Goal: Task Accomplishment & Management: Use online tool/utility

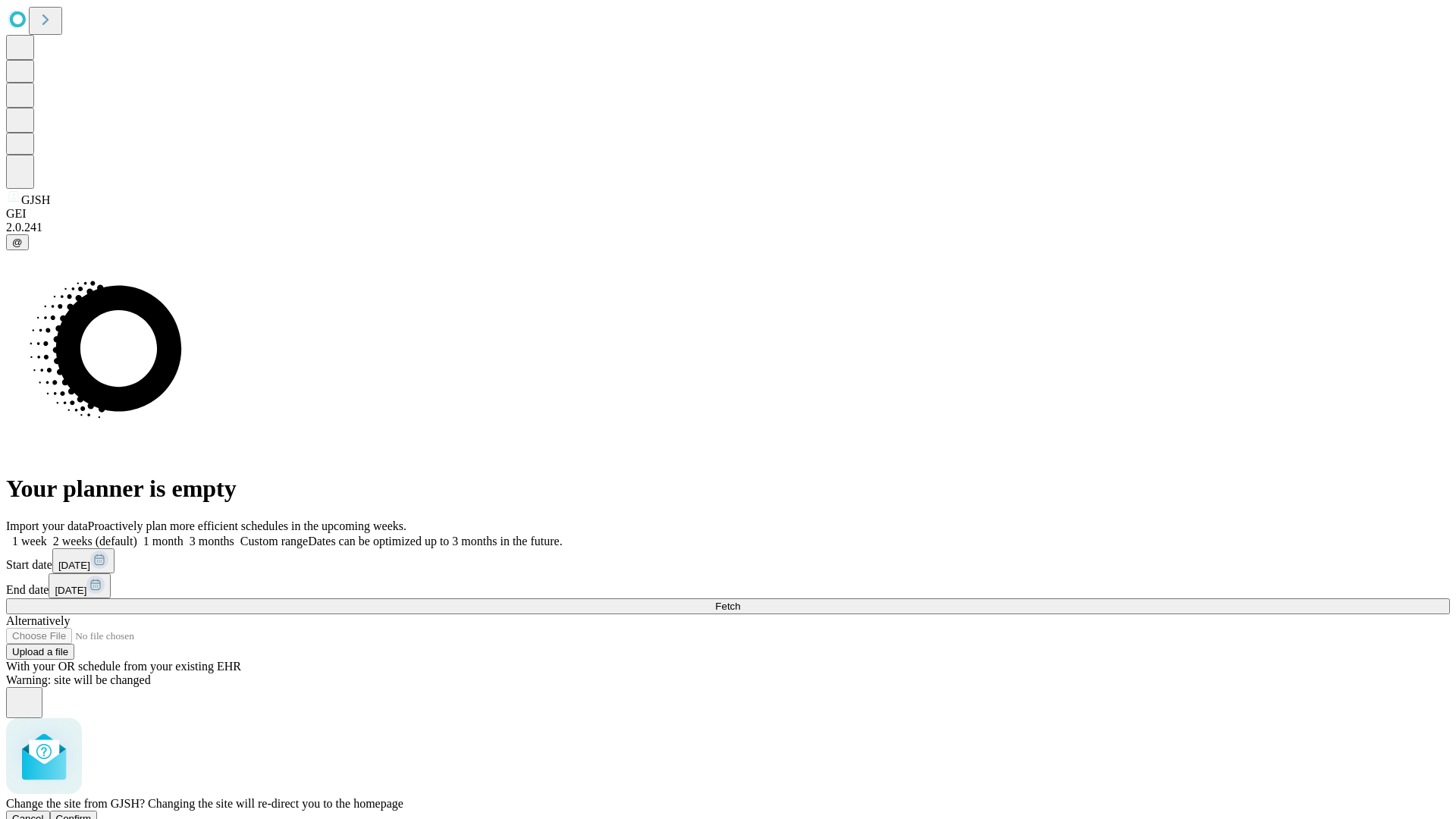
click at [92, 812] on span "Confirm" at bounding box center [74, 818] width 36 height 11
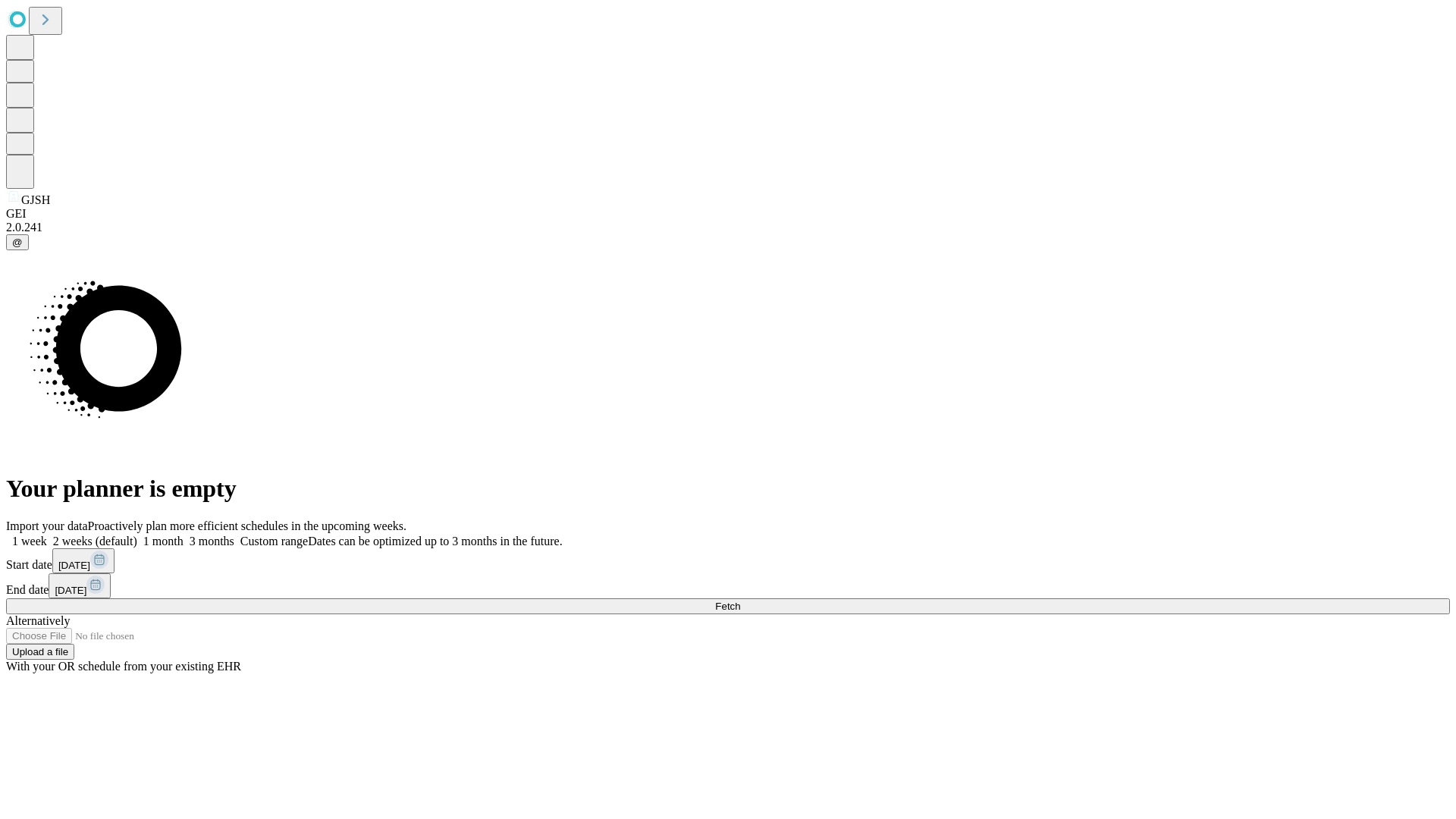
click at [47, 535] on label "1 week" at bounding box center [26, 541] width 41 height 13
click at [740, 600] on span "Fetch" at bounding box center [727, 606] width 25 height 11
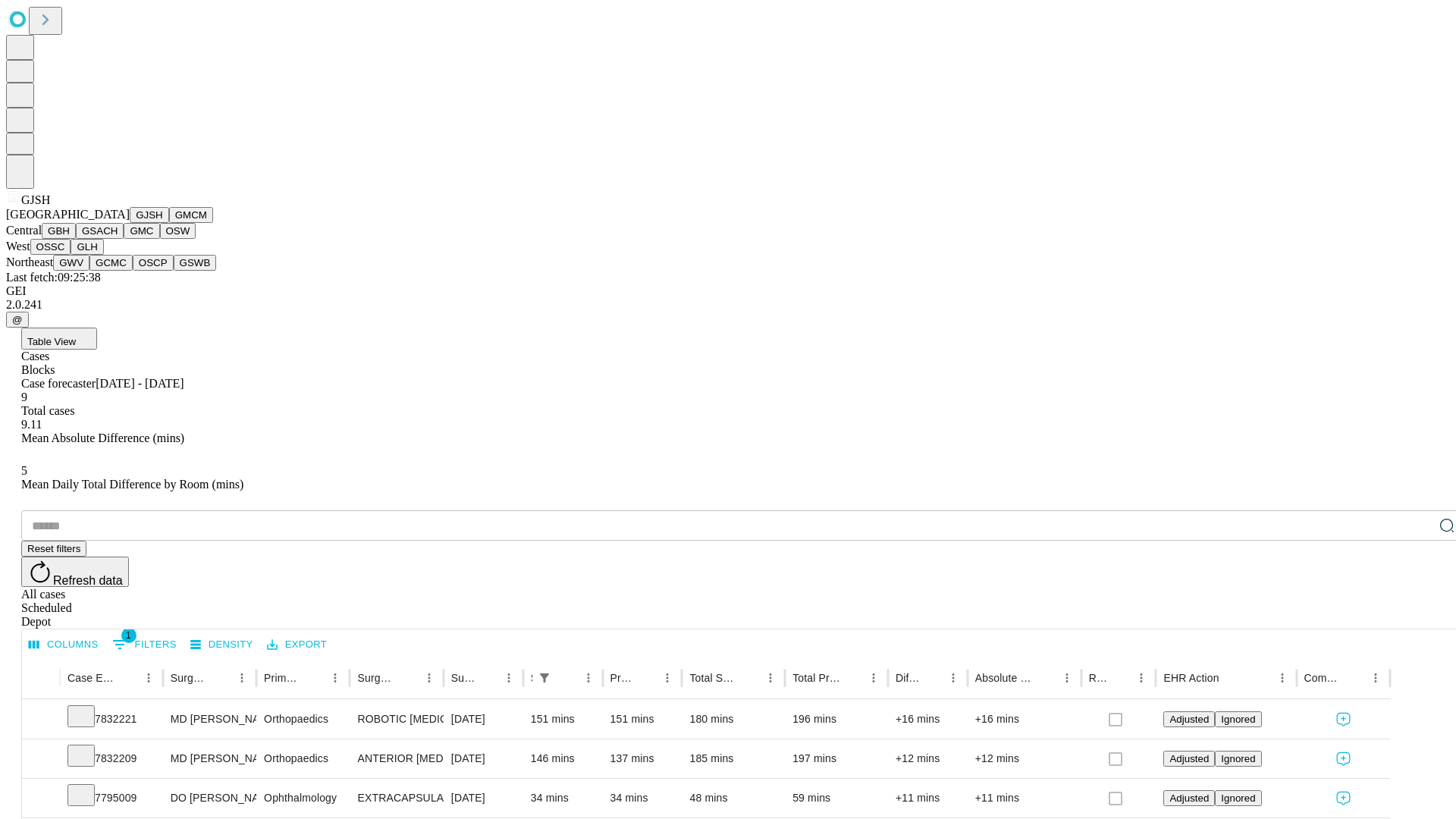
click at [169, 223] on button "GMCM" at bounding box center [191, 215] width 44 height 16
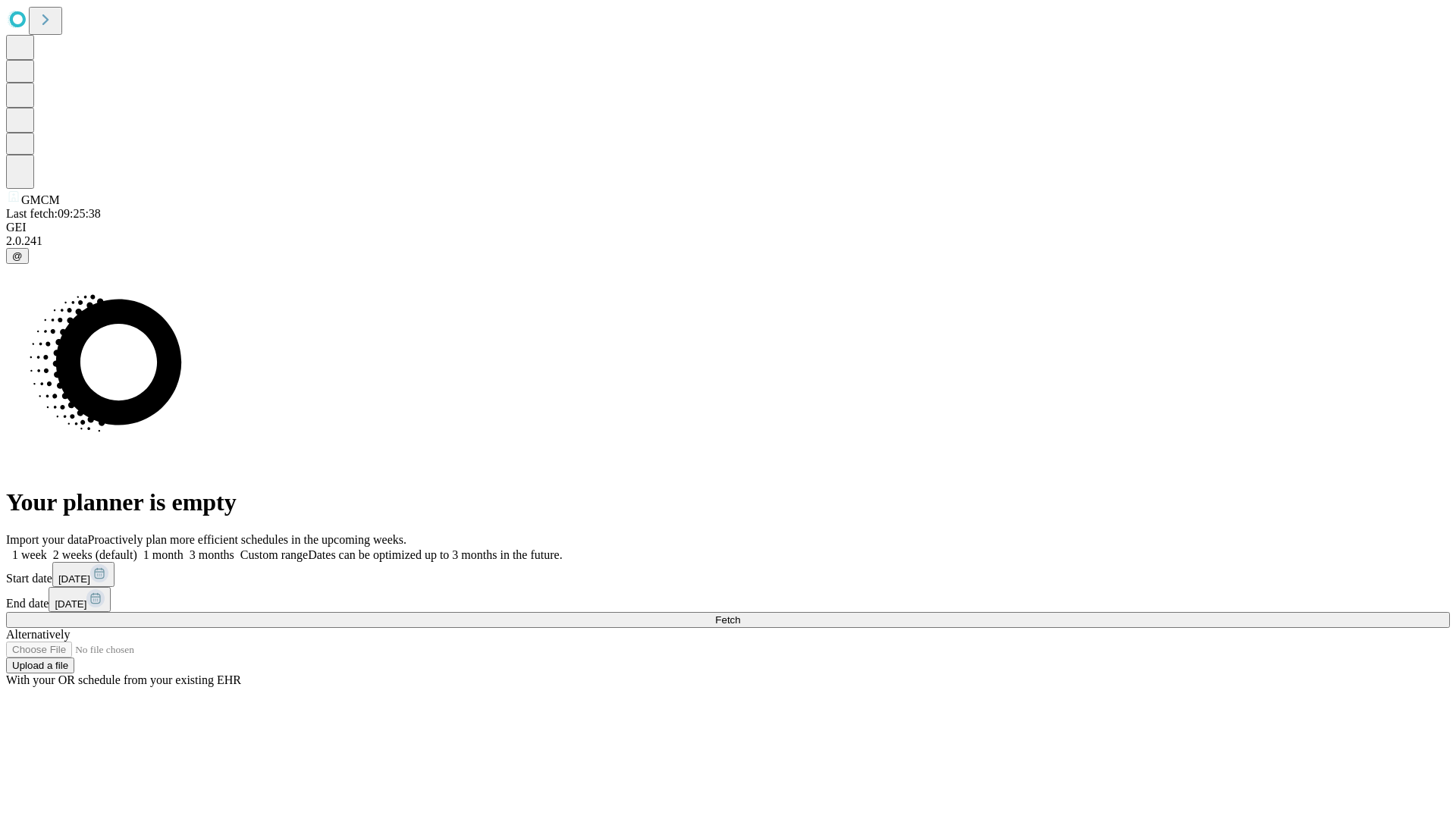
click at [740, 614] on span "Fetch" at bounding box center [727, 620] width 25 height 11
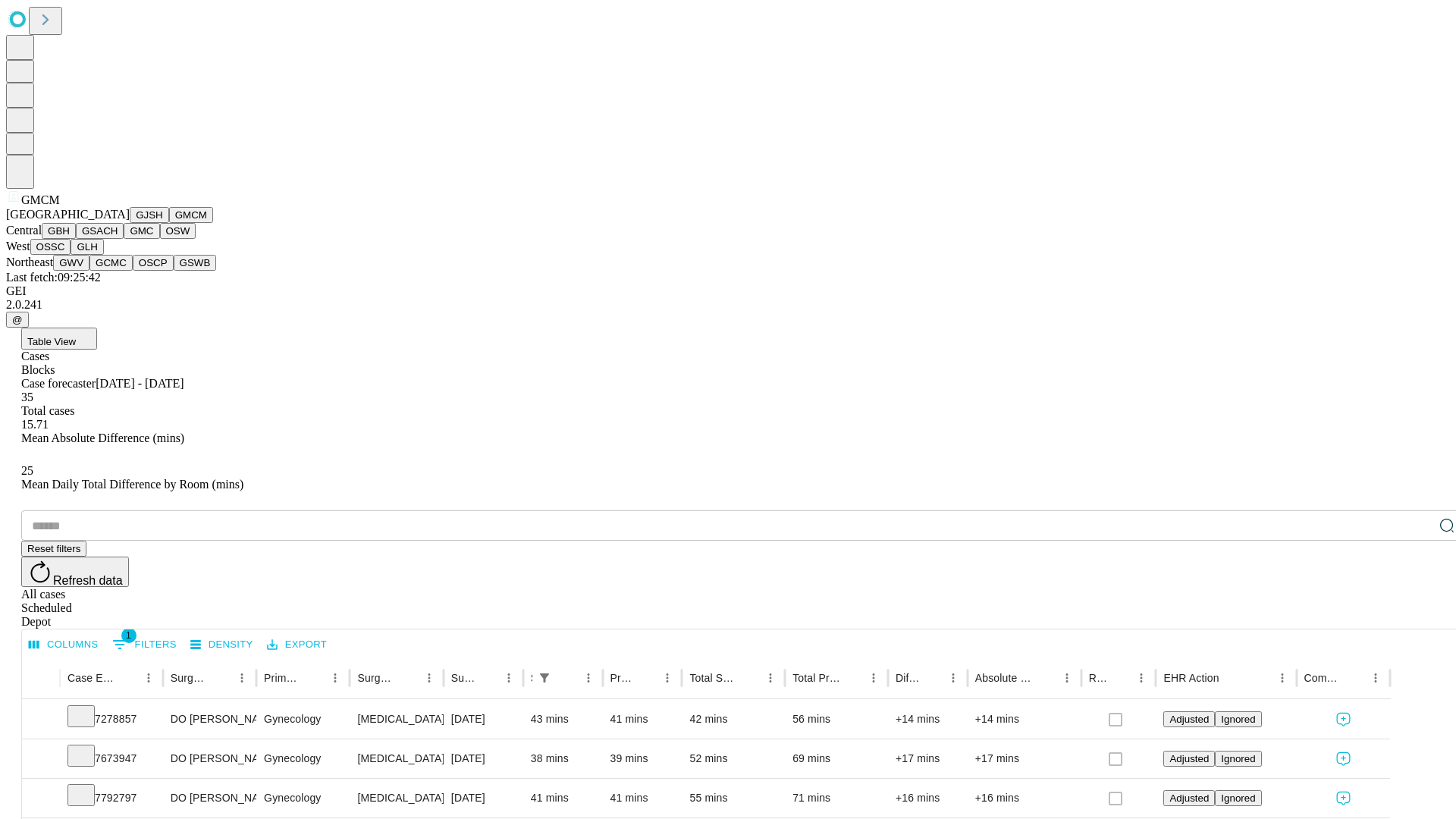
click at [76, 239] on button "GBH" at bounding box center [58, 231] width 34 height 16
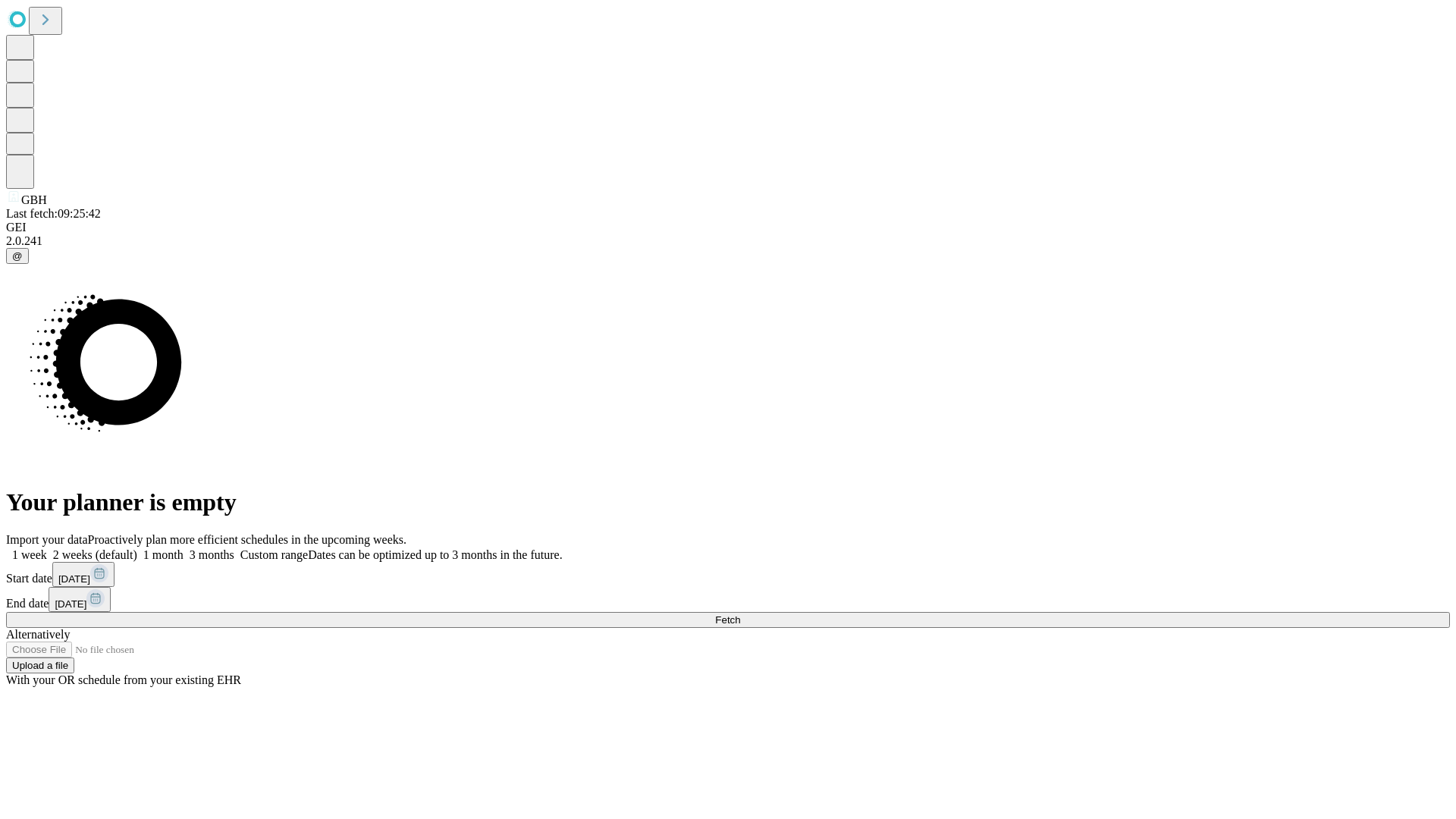
click at [47, 548] on label "1 week" at bounding box center [26, 555] width 41 height 13
click at [740, 614] on span "Fetch" at bounding box center [727, 620] width 25 height 11
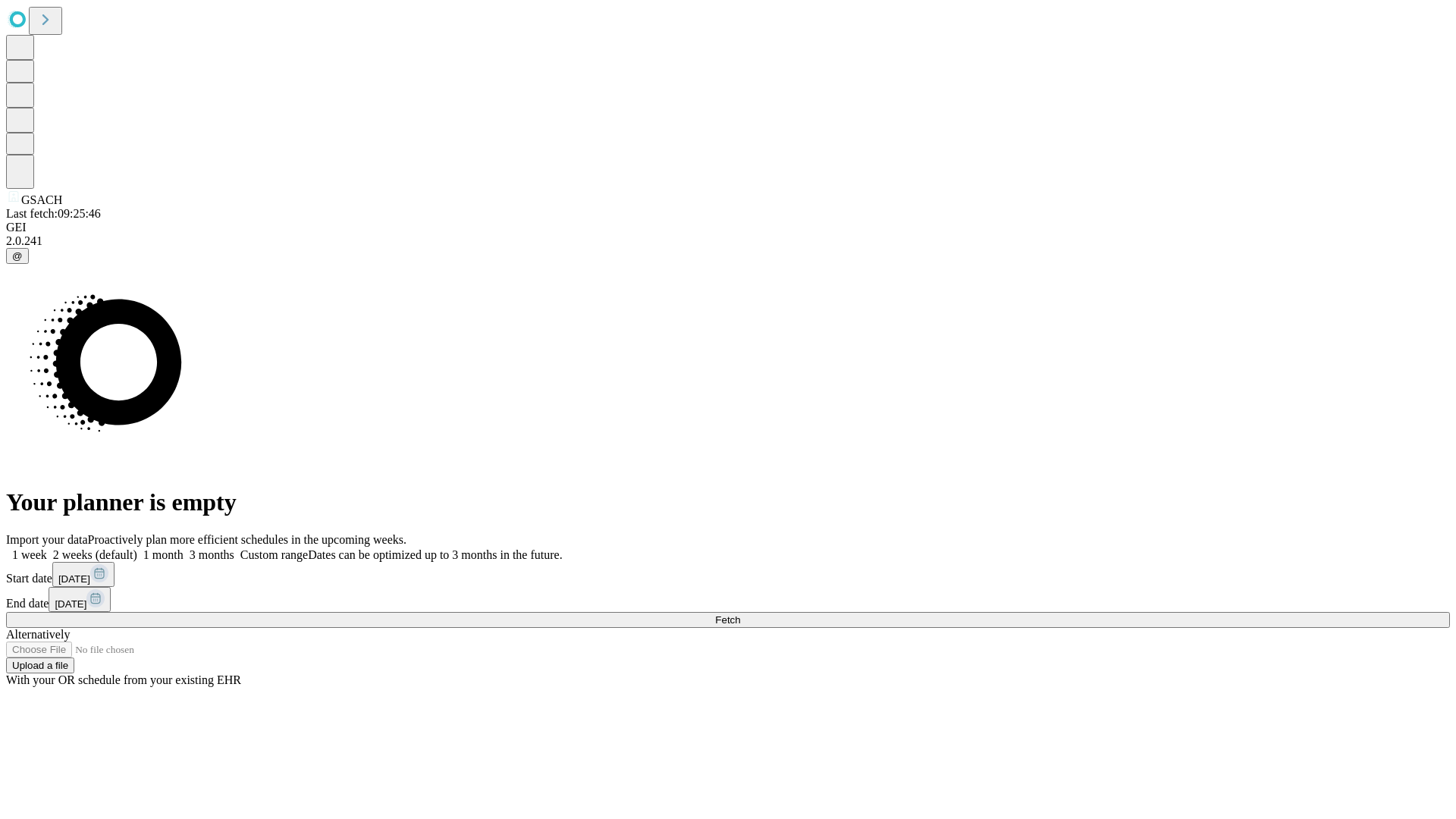
click at [740, 614] on span "Fetch" at bounding box center [727, 620] width 25 height 11
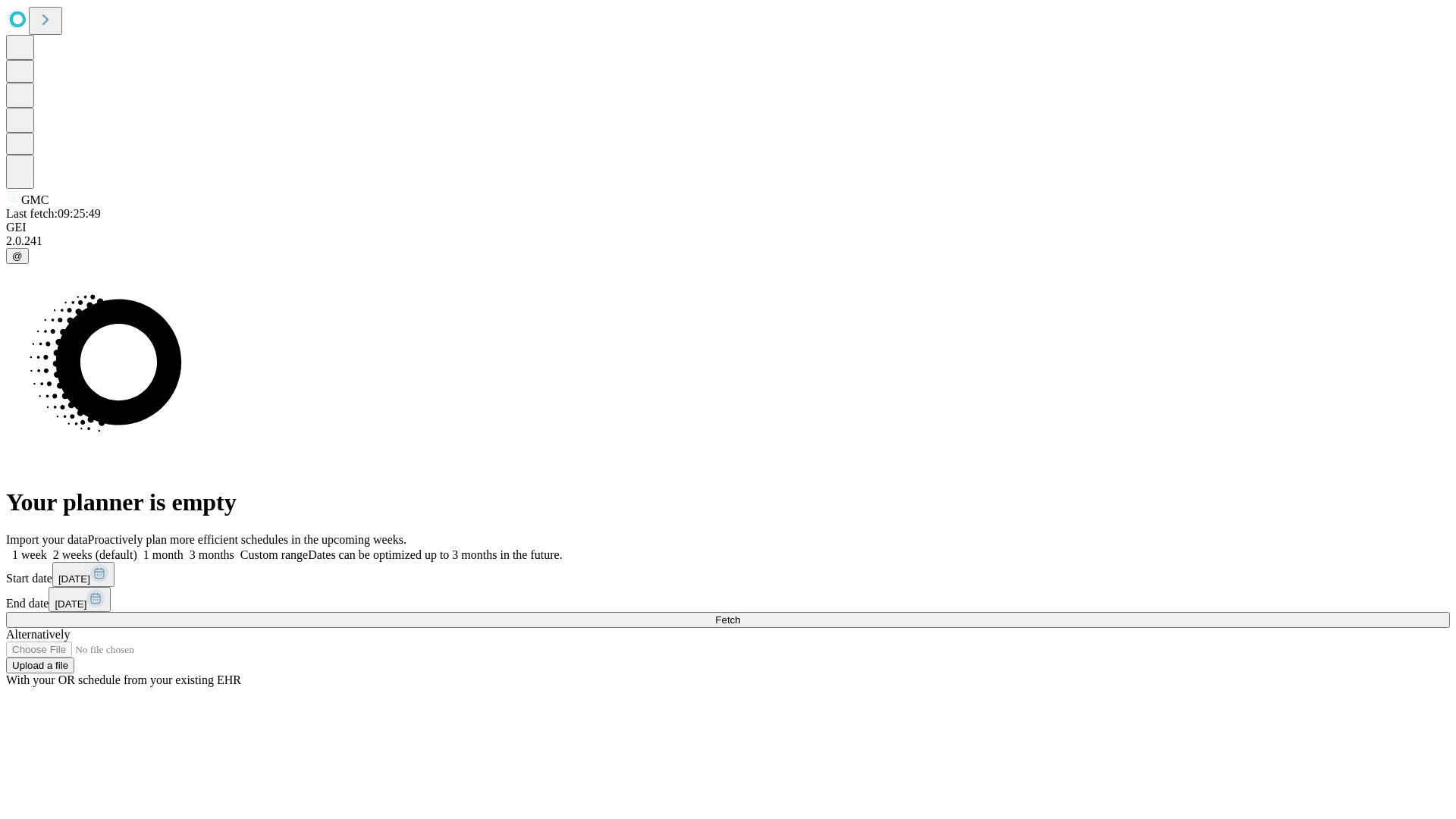
click at [740, 614] on span "Fetch" at bounding box center [727, 620] width 25 height 11
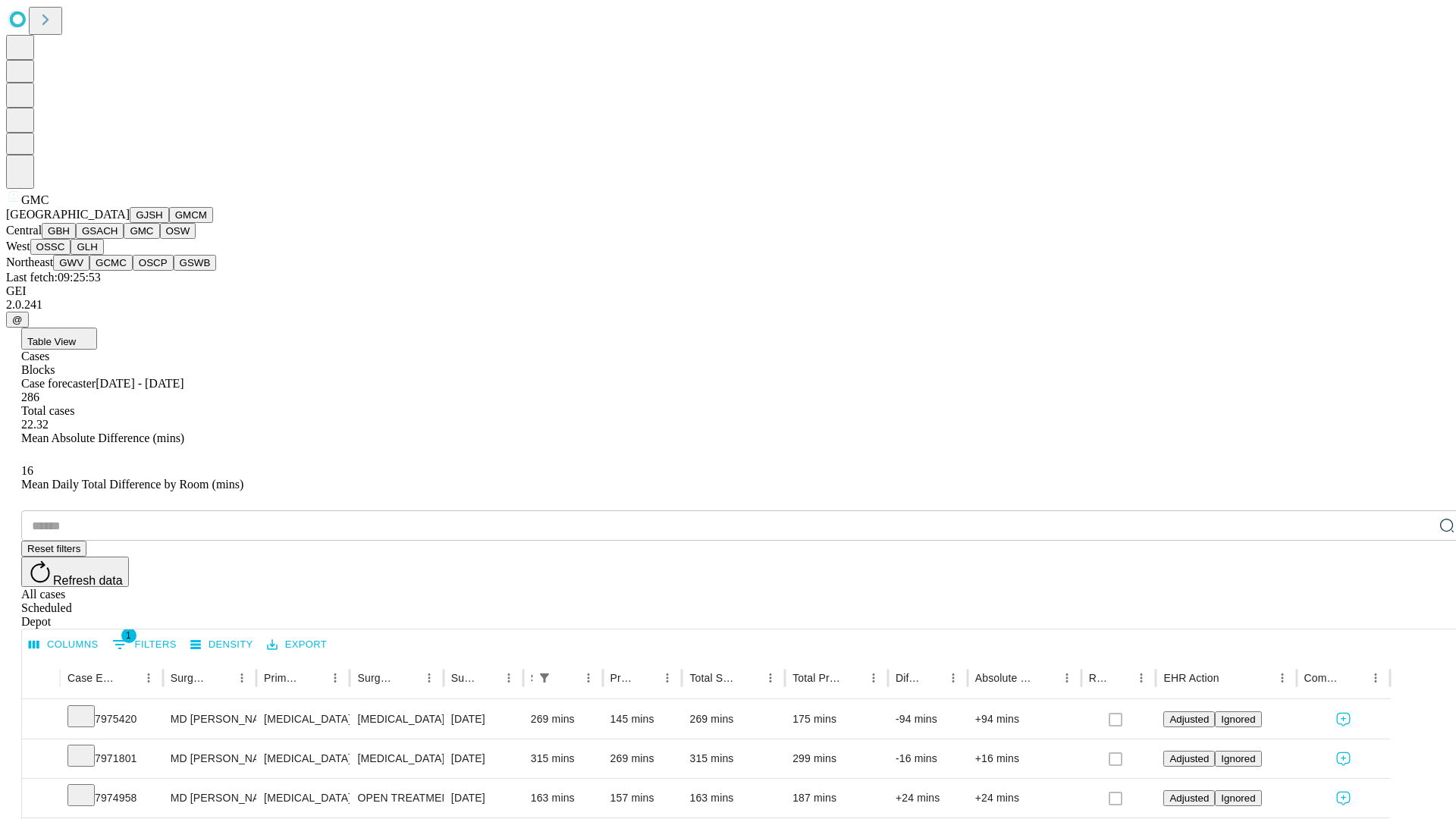
click at [160, 239] on button "OSW" at bounding box center [178, 231] width 37 height 16
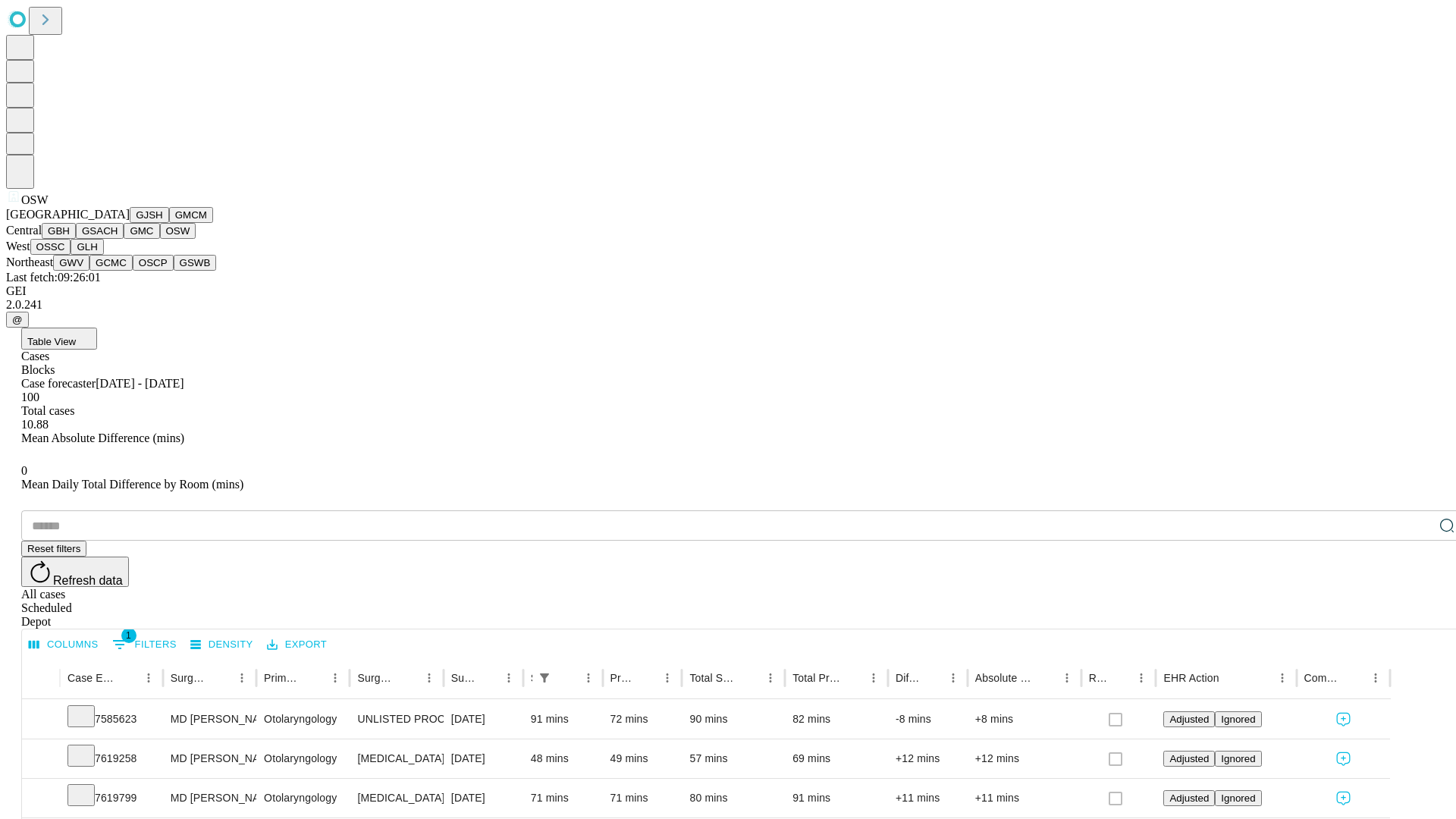
click at [72, 255] on button "OSSC" at bounding box center [50, 247] width 41 height 16
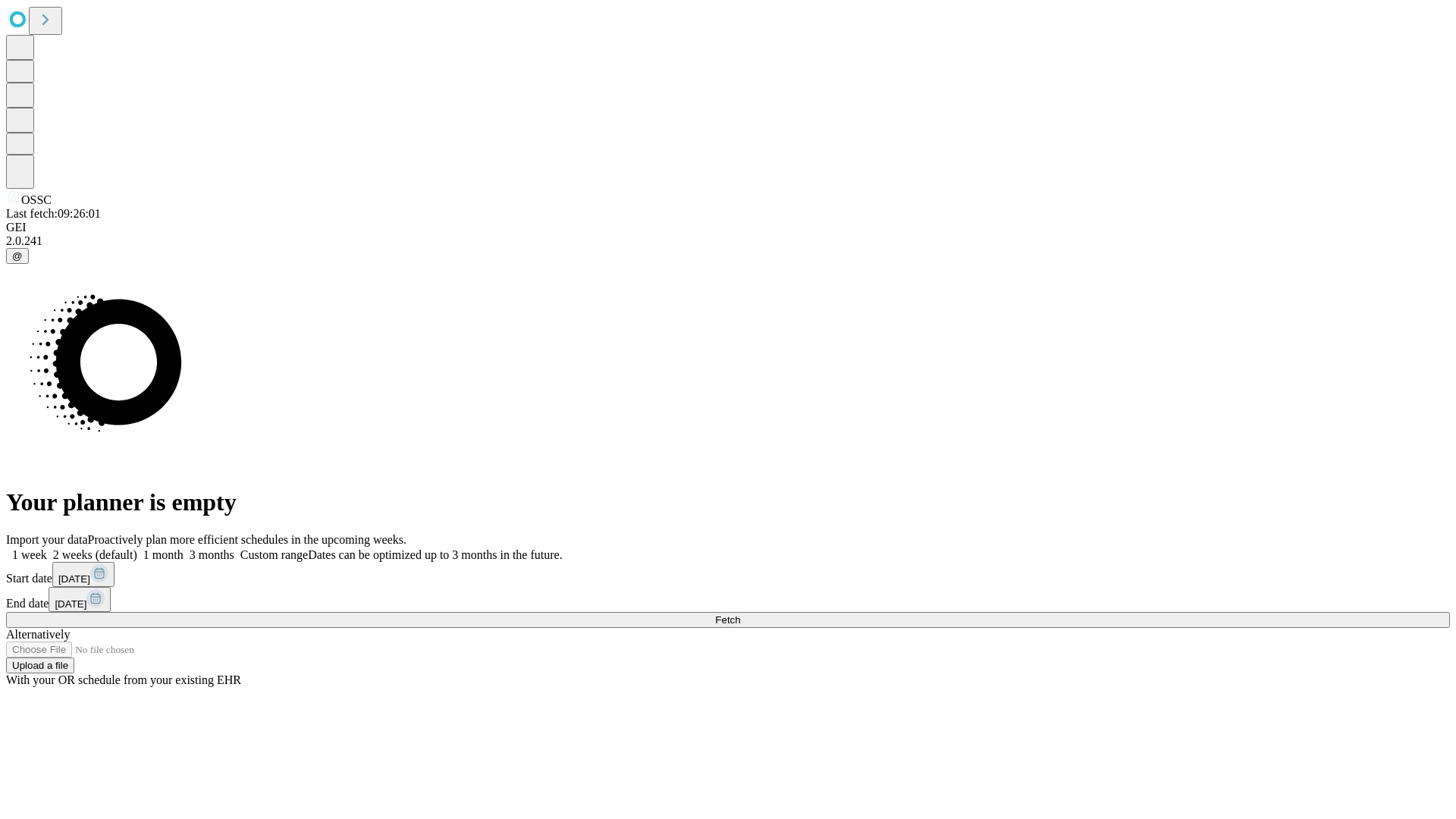
click at [740, 614] on span "Fetch" at bounding box center [727, 620] width 25 height 11
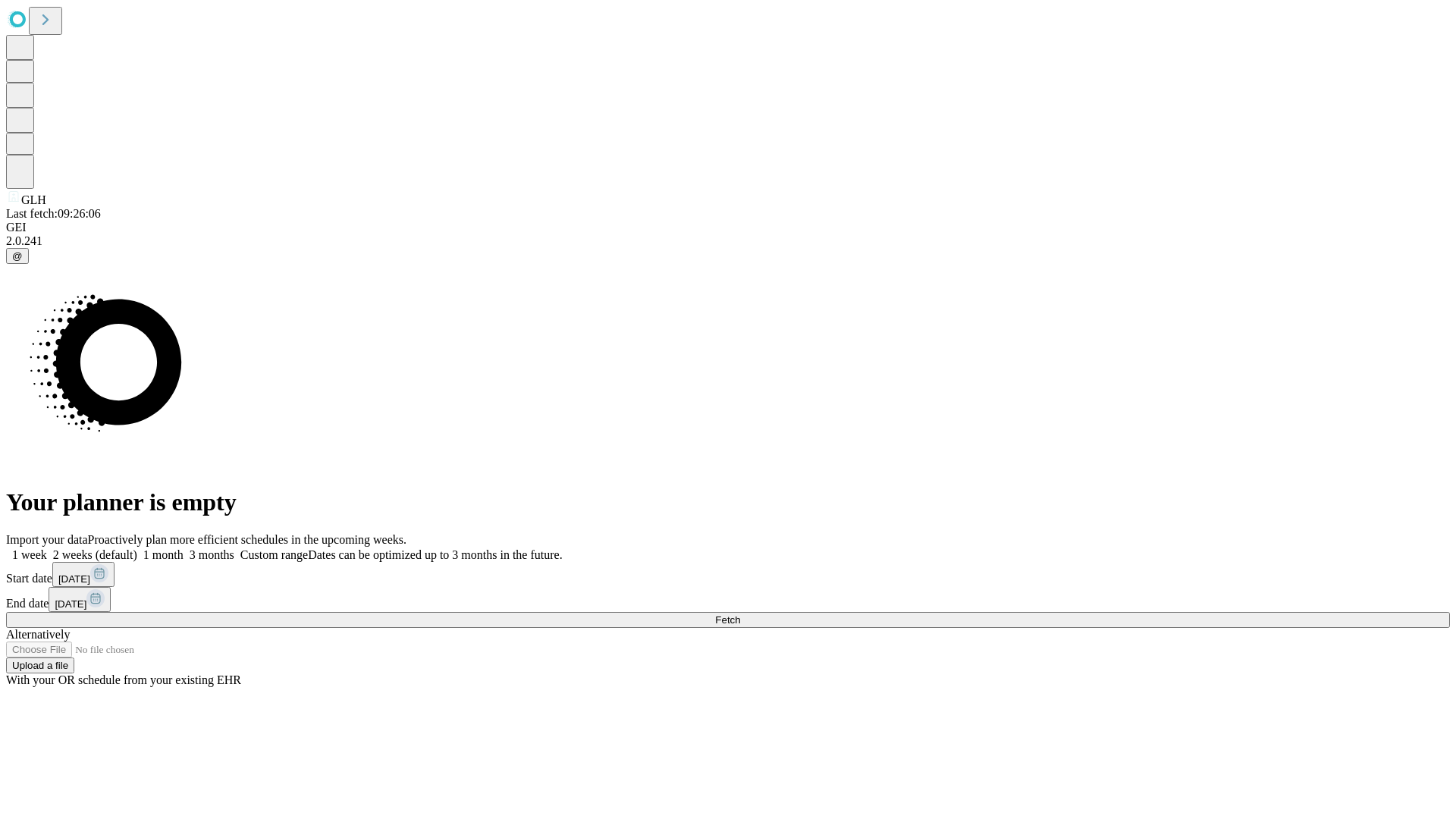
click at [47, 548] on label "1 week" at bounding box center [26, 555] width 41 height 13
click at [740, 614] on span "Fetch" at bounding box center [727, 620] width 25 height 11
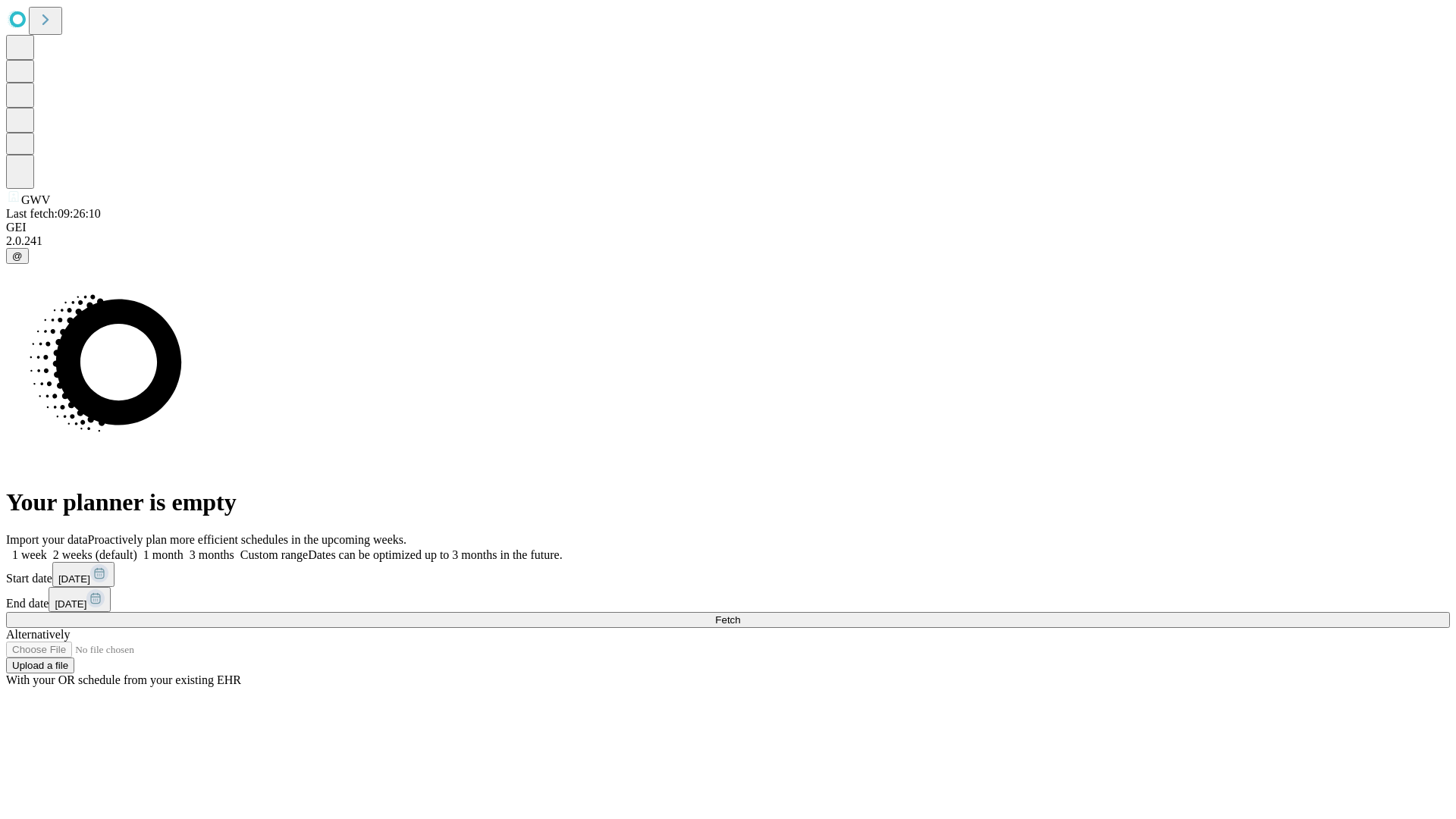
click at [47, 548] on label "1 week" at bounding box center [26, 555] width 41 height 13
click at [740, 614] on span "Fetch" at bounding box center [727, 620] width 25 height 11
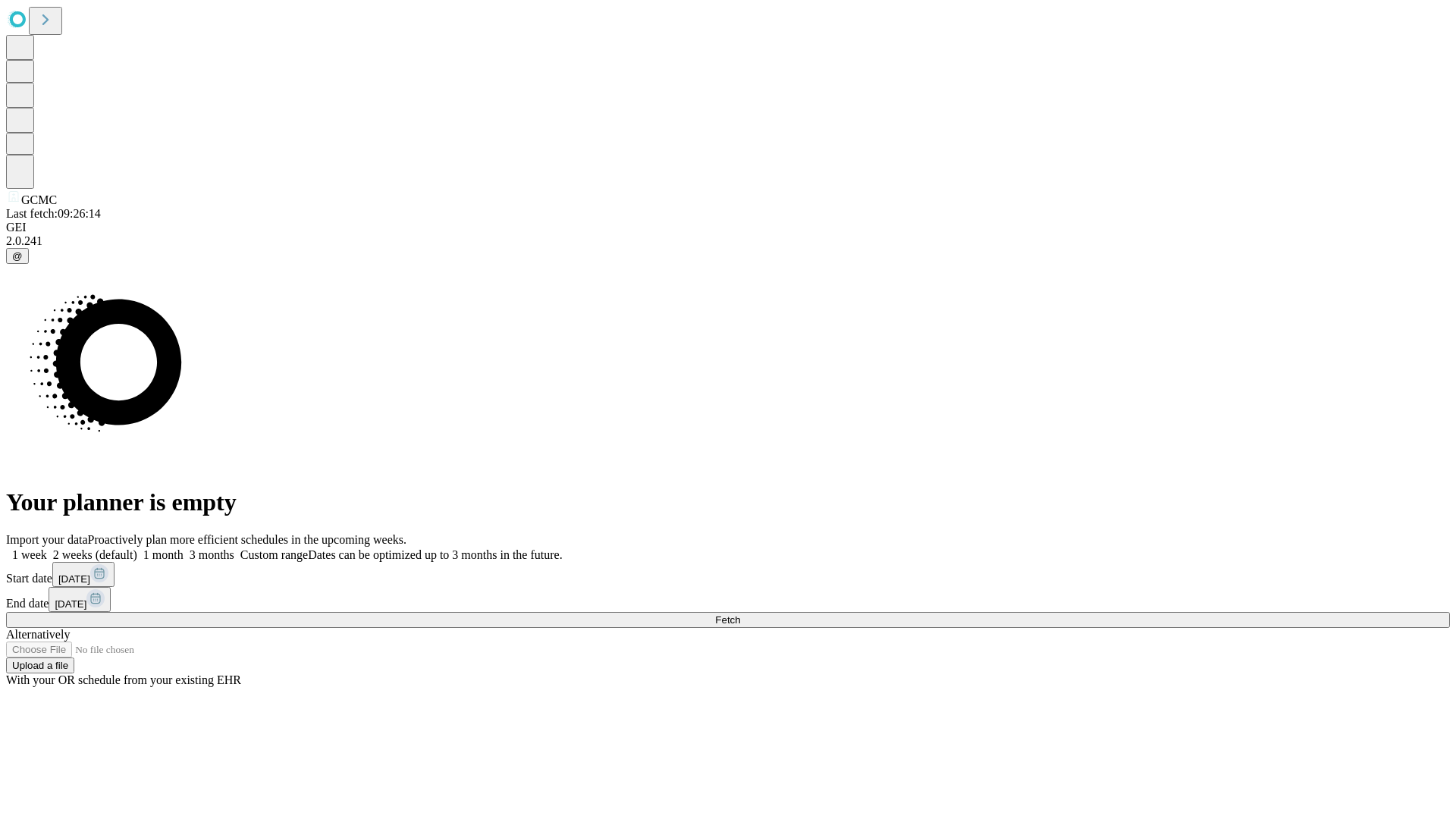
click at [47, 548] on label "1 week" at bounding box center [26, 555] width 41 height 13
click at [740, 614] on span "Fetch" at bounding box center [727, 620] width 25 height 11
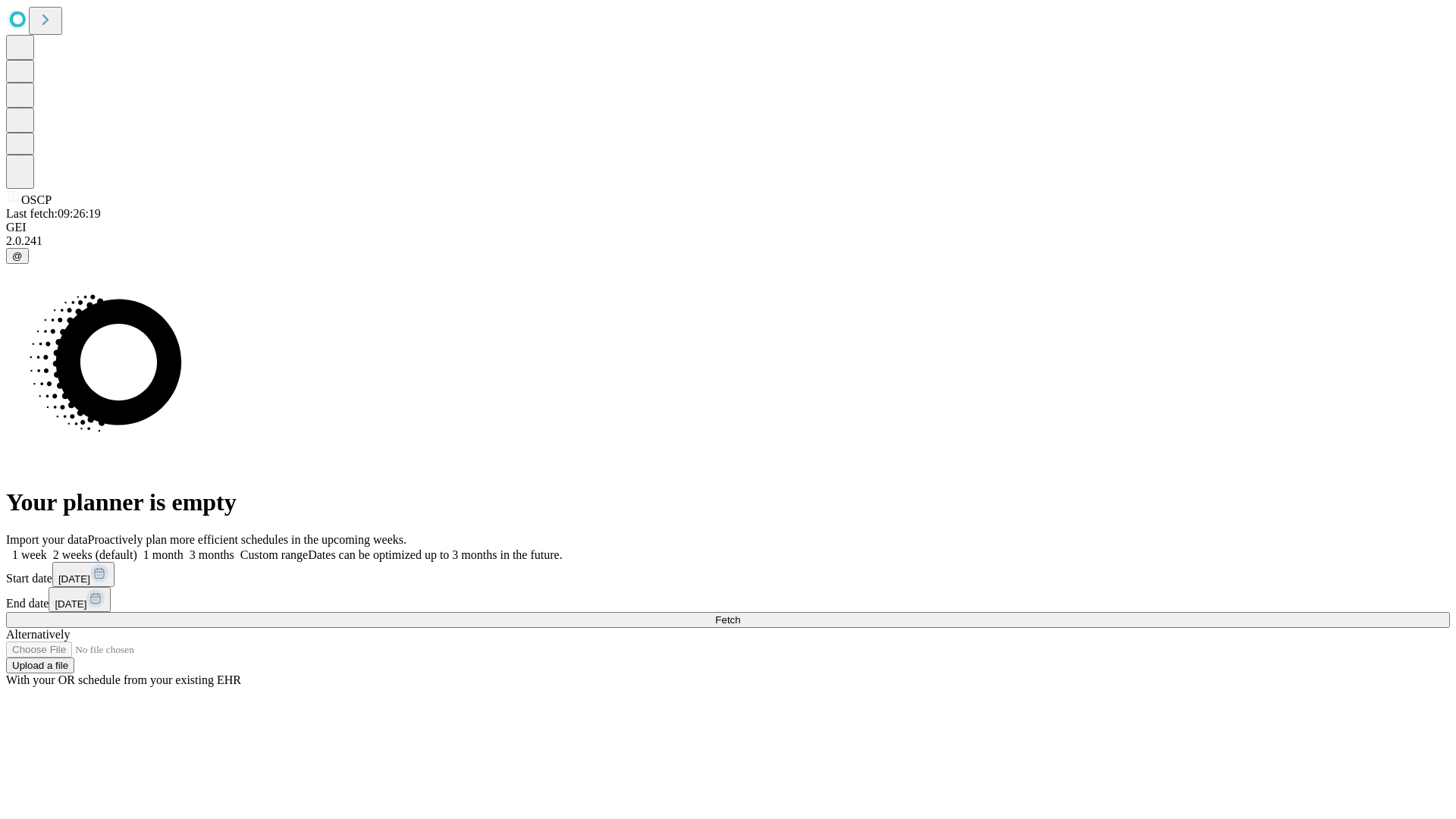
click at [47, 548] on label "1 week" at bounding box center [26, 555] width 41 height 13
click at [740, 614] on span "Fetch" at bounding box center [727, 620] width 25 height 11
